Goal: Information Seeking & Learning: Find specific fact

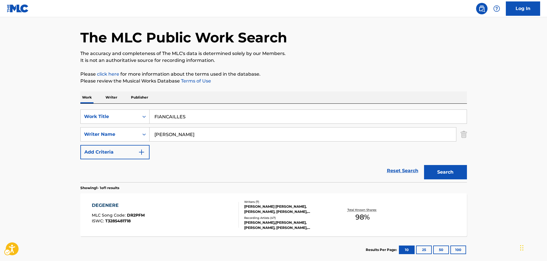
scroll to position [18, 0]
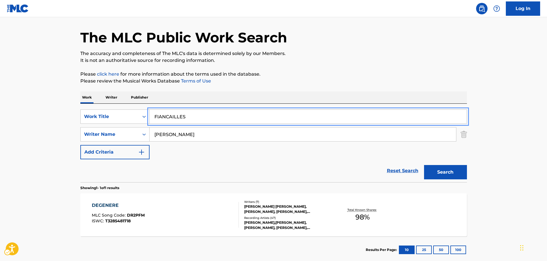
type input "FIANCAILLES"
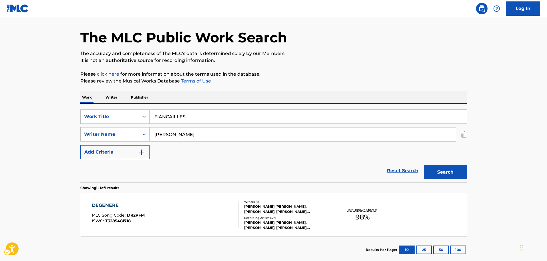
click at [197, 181] on div "Reset Search Search" at bounding box center [273, 170] width 387 height 23
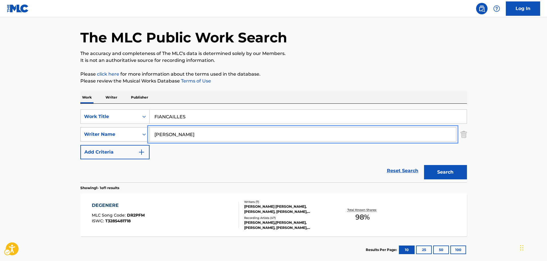
paste input "[PERSON_NAME]"
drag, startPoint x: 203, startPoint y: 132, endPoint x: 97, endPoint y: 133, distance: 106.4
click at [450, 168] on button "Search" at bounding box center [445, 172] width 43 height 14
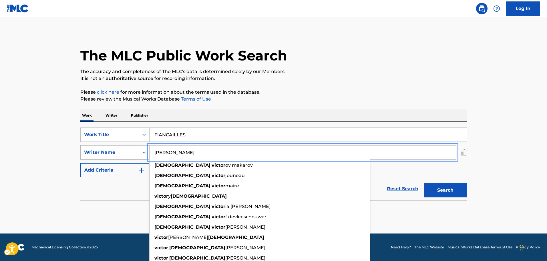
paste input "MAIRE"
drag, startPoint x: 209, startPoint y: 152, endPoint x: 107, endPoint y: 153, distance: 102.7
click at [107, 153] on div "SearchWithCriteriac6bf82ec-15f8-4af9-baee-fd5c25b93b35 Writer Name MAIRE [DEMOG…" at bounding box center [273, 152] width 387 height 14
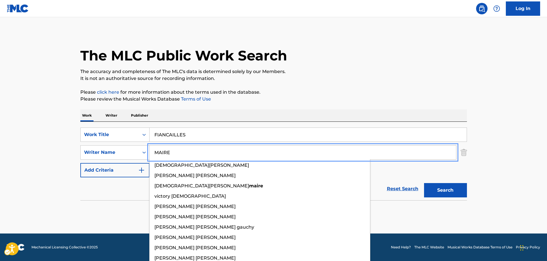
type input "MAIRE"
click at [431, 201] on section at bounding box center [273, 201] width 387 height 3
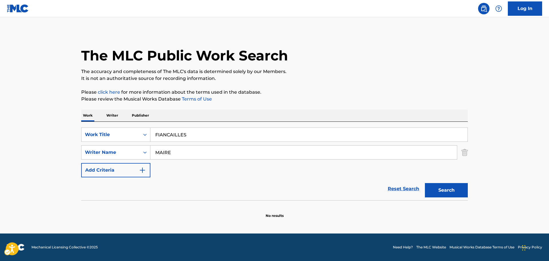
click at [436, 198] on div "Search" at bounding box center [445, 188] width 46 height 23
click at [437, 194] on button "Search" at bounding box center [446, 190] width 43 height 14
